Goal: Navigation & Orientation: Find specific page/section

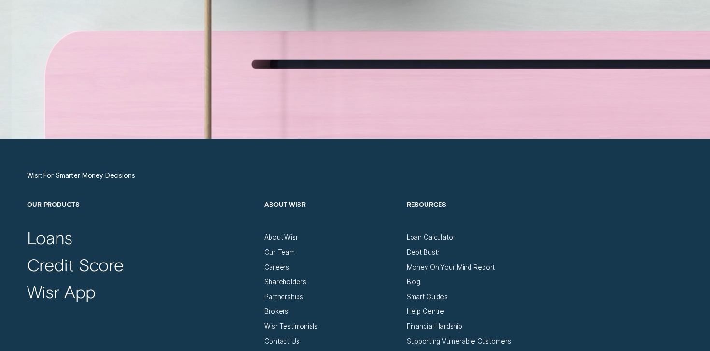
scroll to position [3056, 0]
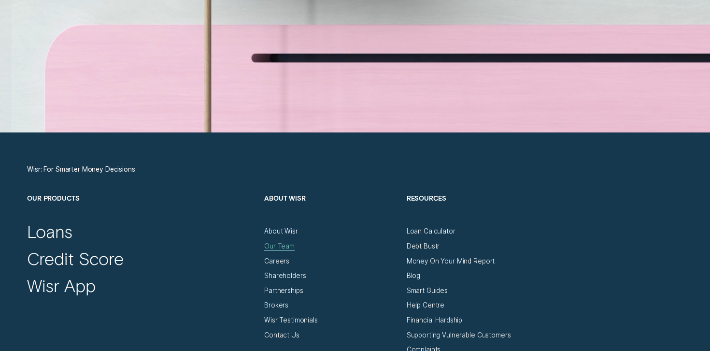
click at [282, 248] on div "Our Team" at bounding box center [279, 246] width 30 height 8
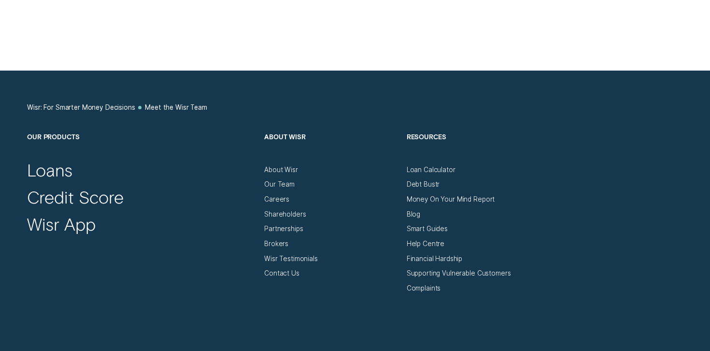
scroll to position [955, 0]
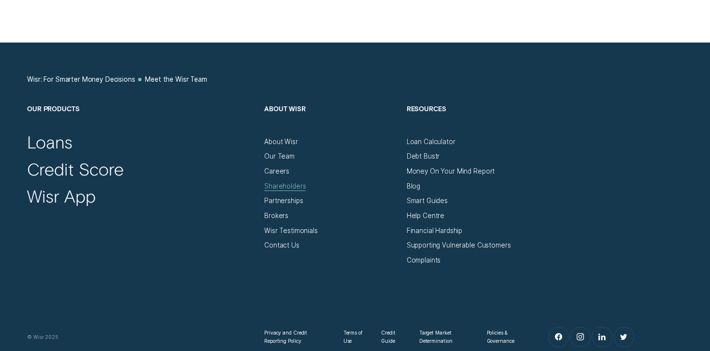
click at [278, 184] on div "Shareholders" at bounding box center [285, 186] width 42 height 8
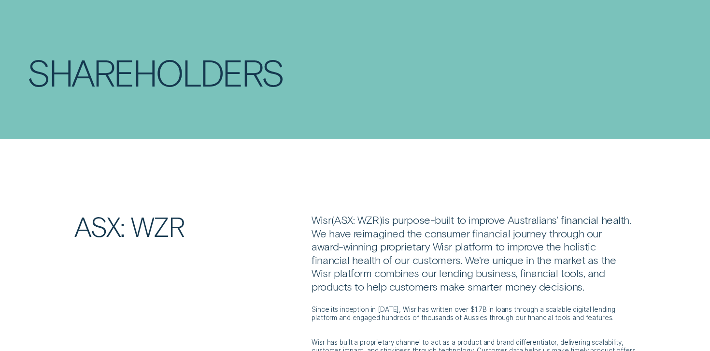
scroll to position [46, 0]
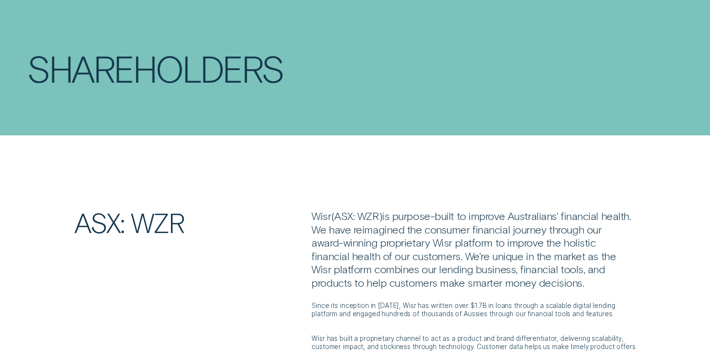
click at [368, 216] on p "Wisr ( ASX: WZR ) is purpose-built to improve Australians' financial health. We…" at bounding box center [473, 249] width 324 height 80
copy p "WZR"
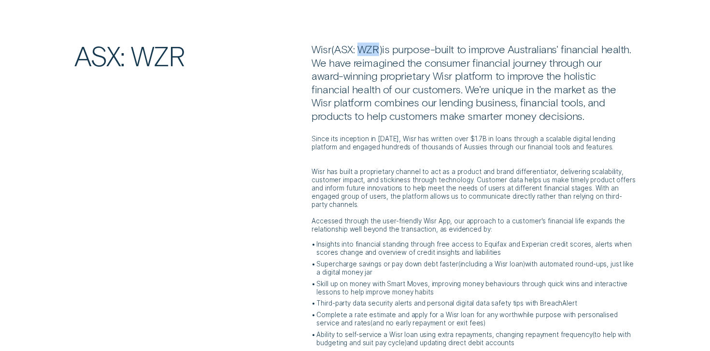
scroll to position [217, 0]
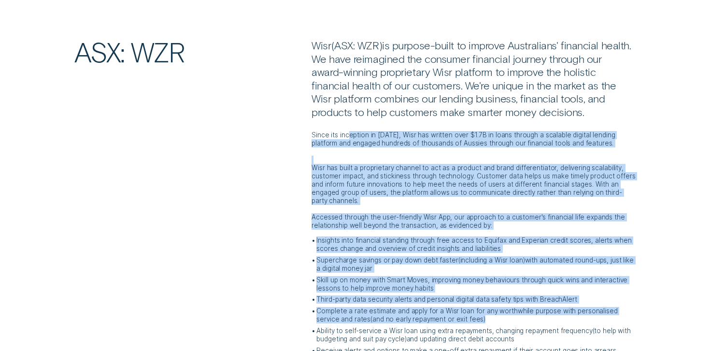
drag, startPoint x: 348, startPoint y: 131, endPoint x: 502, endPoint y: 318, distance: 241.8
click at [502, 317] on div "Since its inception in [DATE], Wisr has written over $1.7B in loans through a s…" at bounding box center [473, 283] width 324 height 329
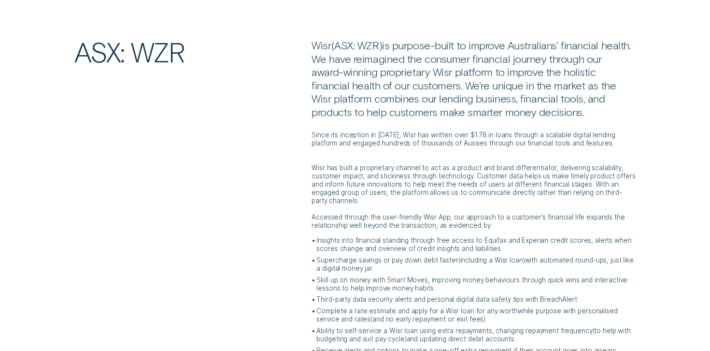
click at [429, 276] on p "Skill up on money with Smart Moves, improving money behaviours through quick wi…" at bounding box center [475, 284] width 319 height 16
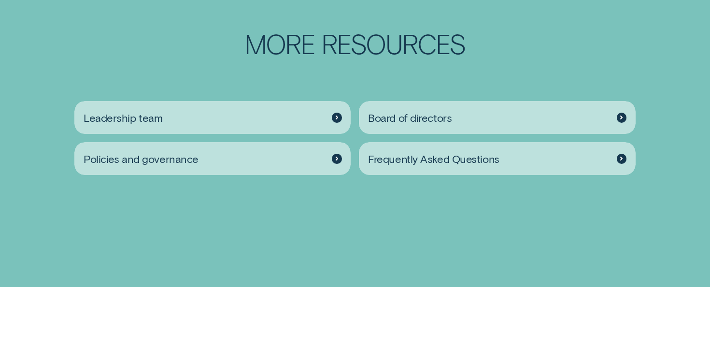
scroll to position [1281, 0]
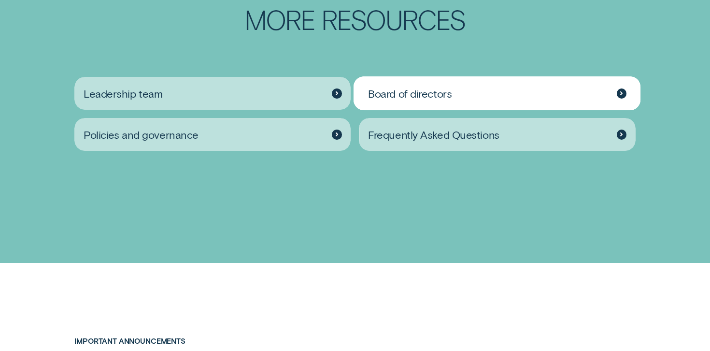
click at [466, 77] on div "Board of directors" at bounding box center [497, 93] width 276 height 33
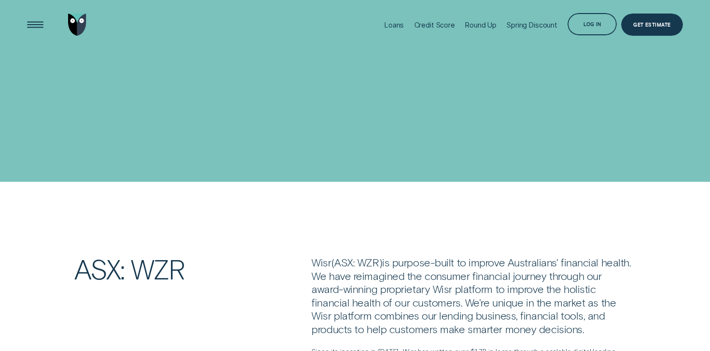
scroll to position [1280, 0]
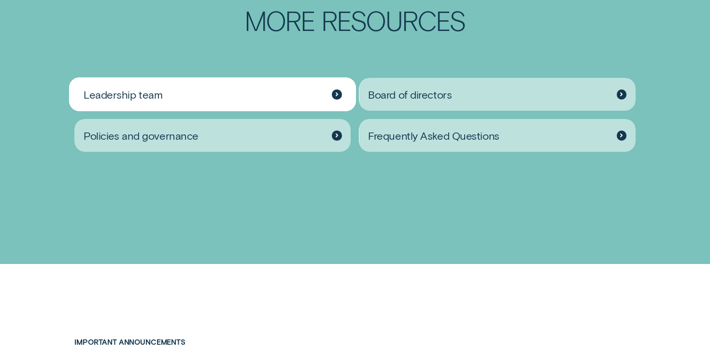
click at [268, 80] on div "Leadership team" at bounding box center [212, 94] width 276 height 33
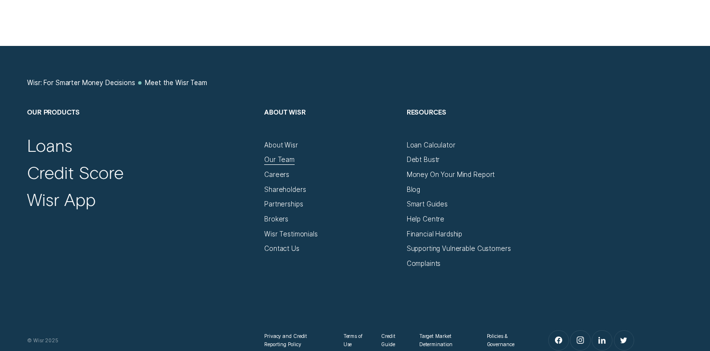
scroll to position [952, 0]
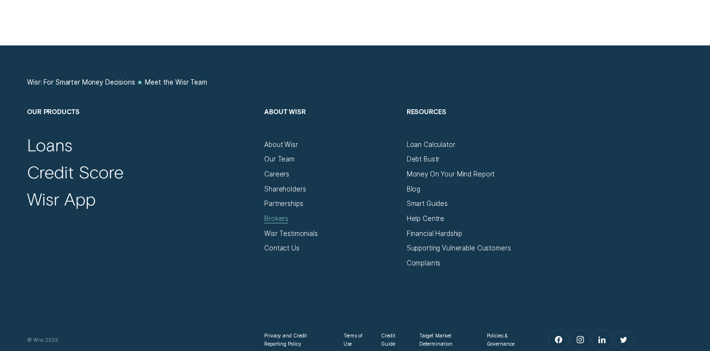
click at [278, 220] on div "Brokers" at bounding box center [276, 218] width 24 height 8
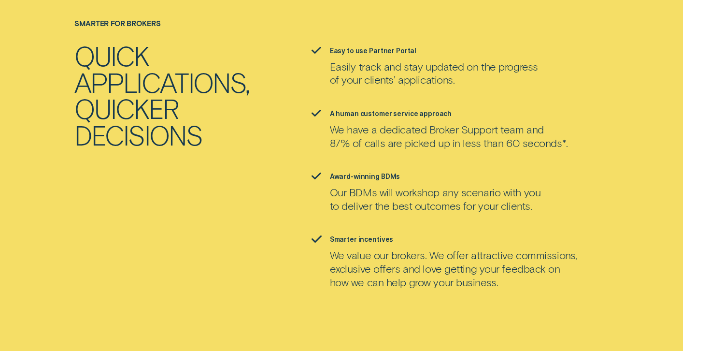
scroll to position [1186, 0]
